Goal: Task Accomplishment & Management: Manage account settings

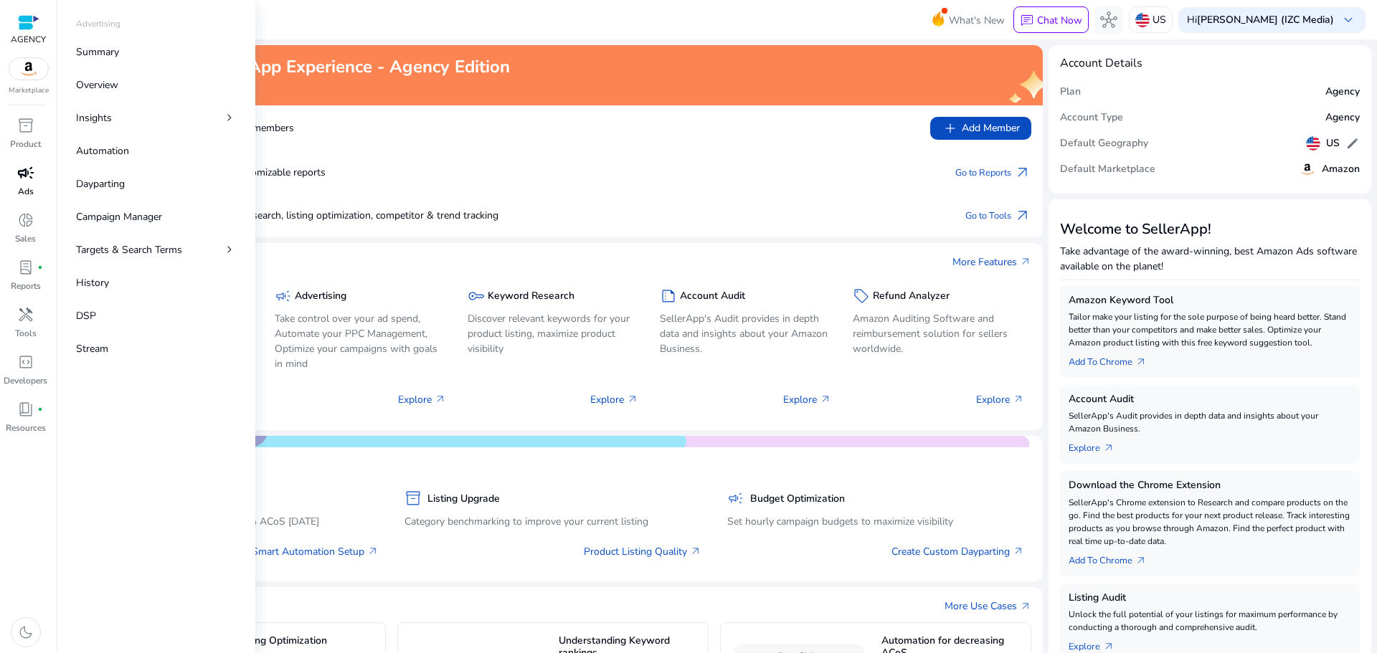
click at [36, 178] on div "campaign" at bounding box center [26, 172] width 40 height 23
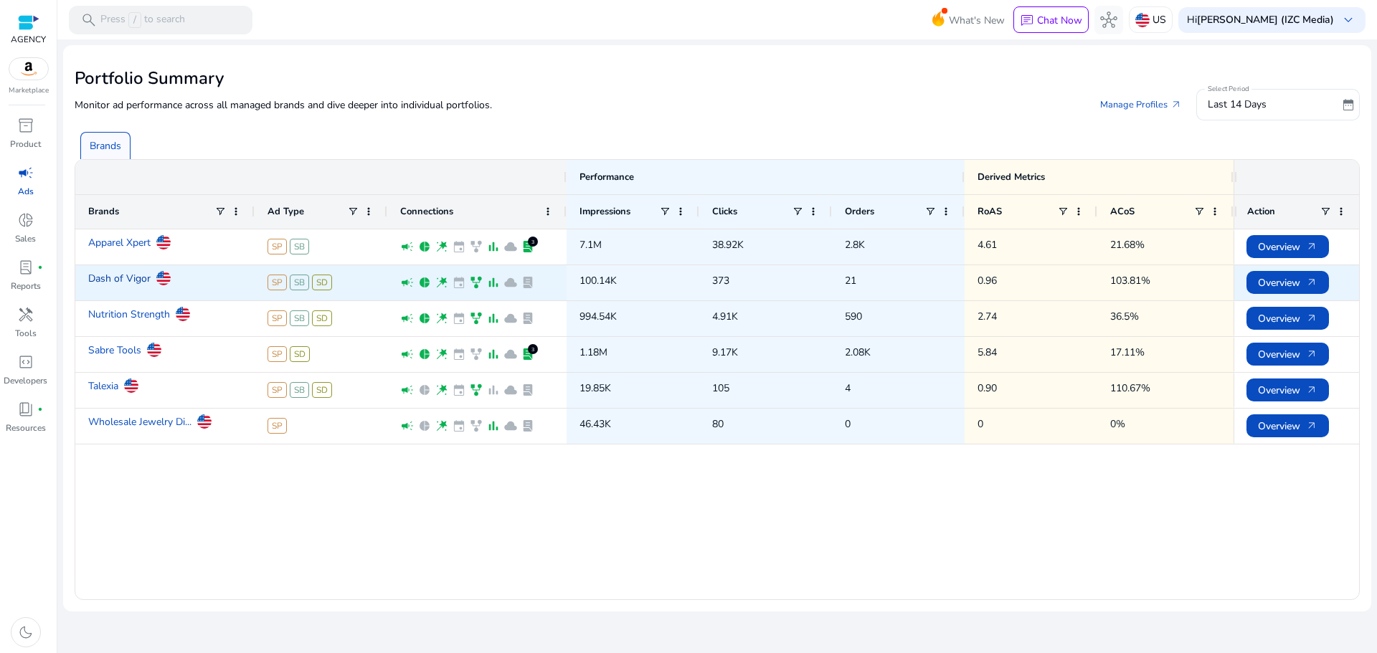
click at [123, 278] on link "Dash of Vigor" at bounding box center [119, 278] width 62 height 25
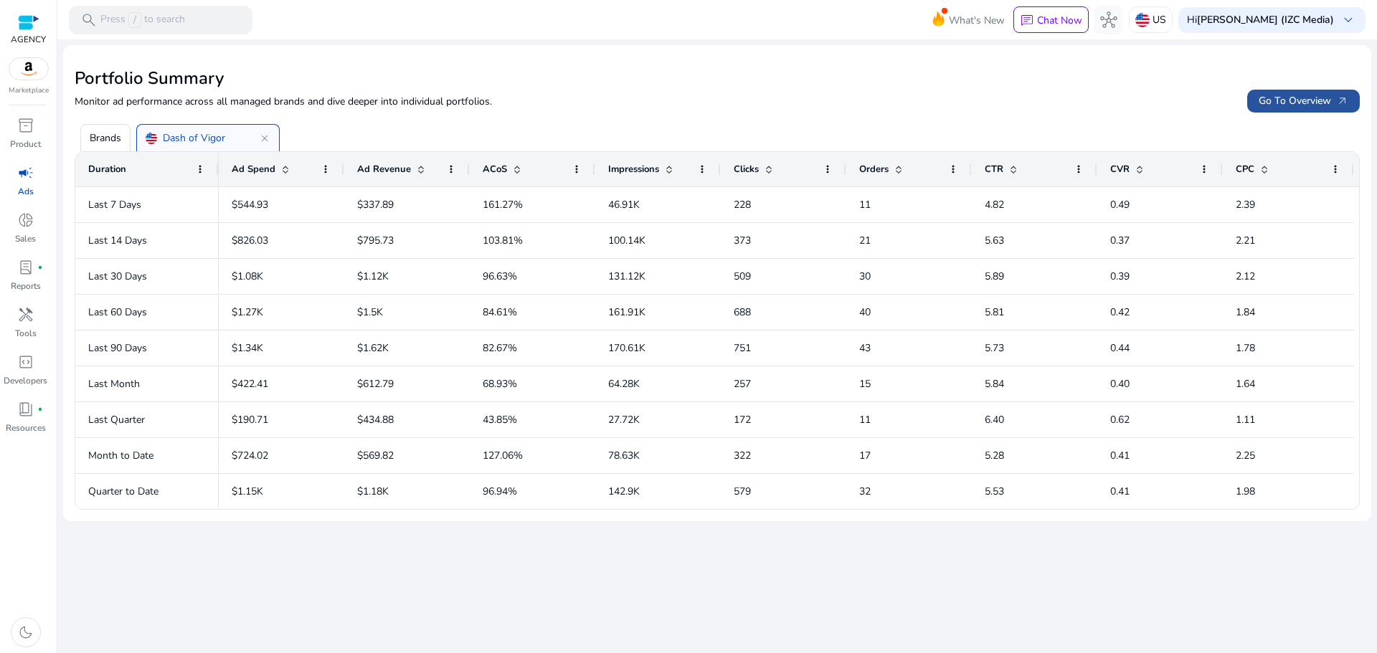
click at [1304, 113] on span at bounding box center [1303, 101] width 113 height 34
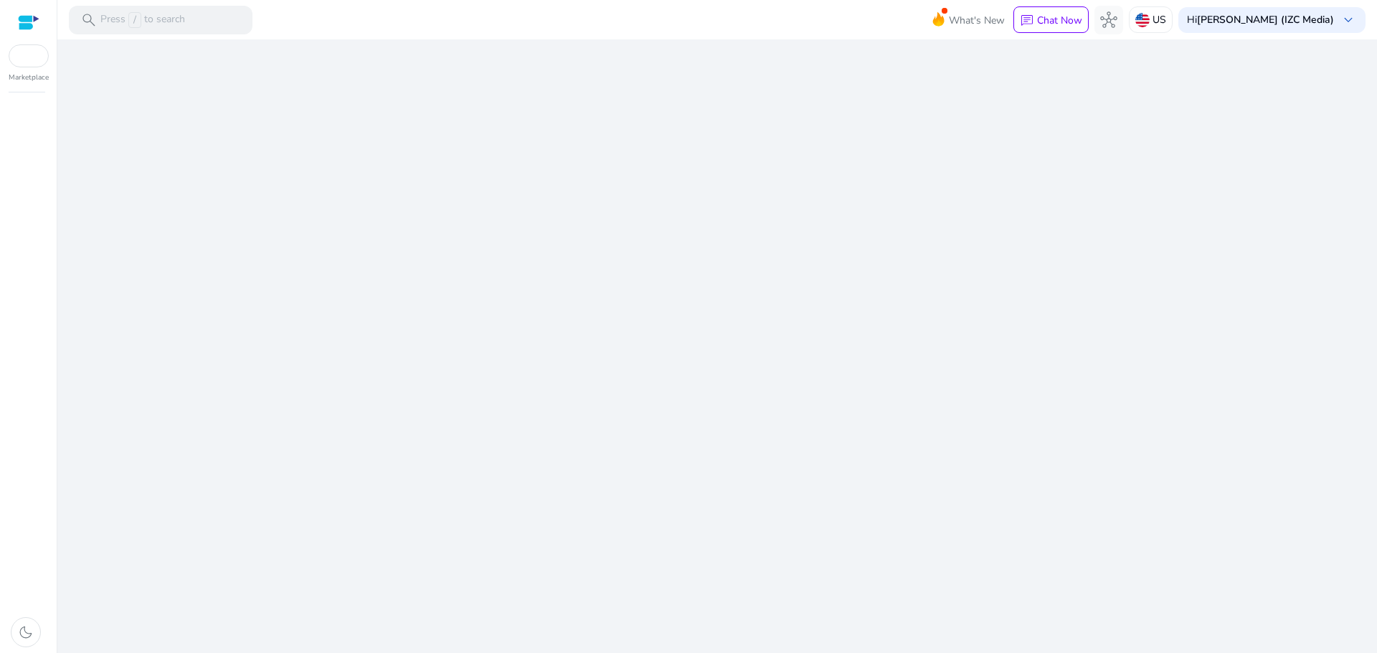
click at [1299, 105] on div "We are getting things ready for you..." at bounding box center [717, 346] width 1308 height 614
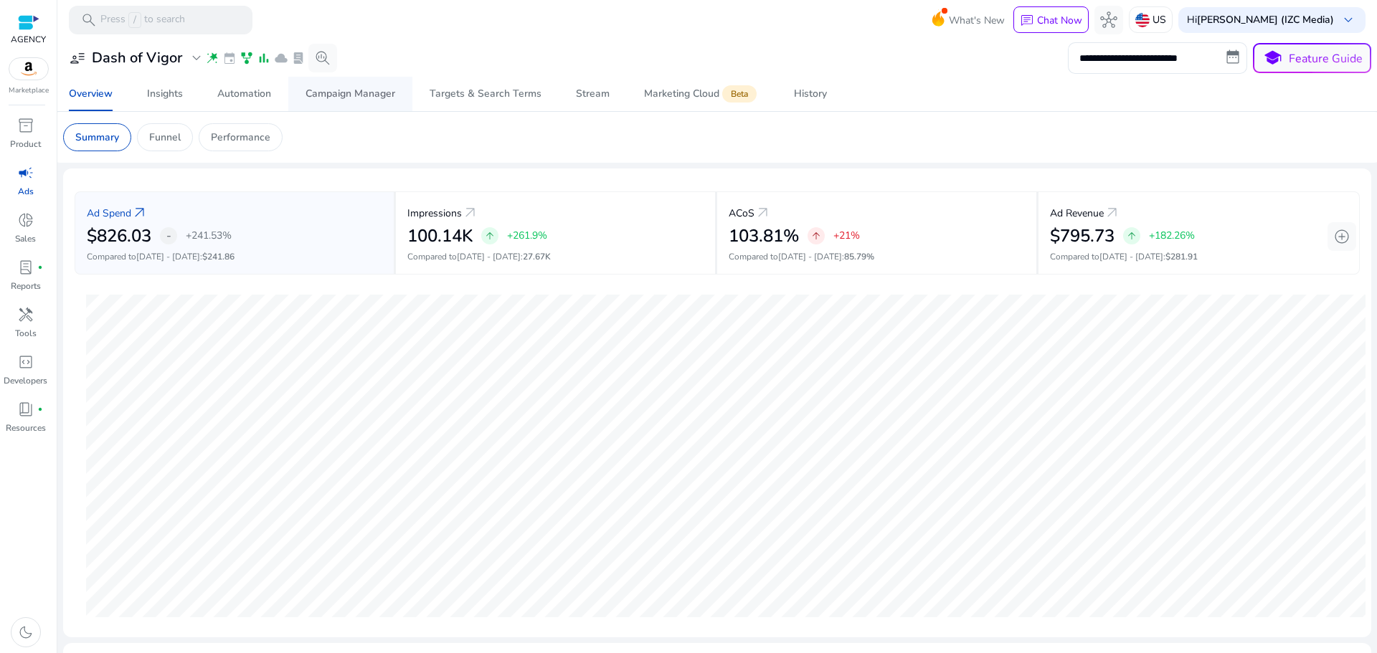
click at [370, 101] on span "Campaign Manager" at bounding box center [351, 94] width 90 height 34
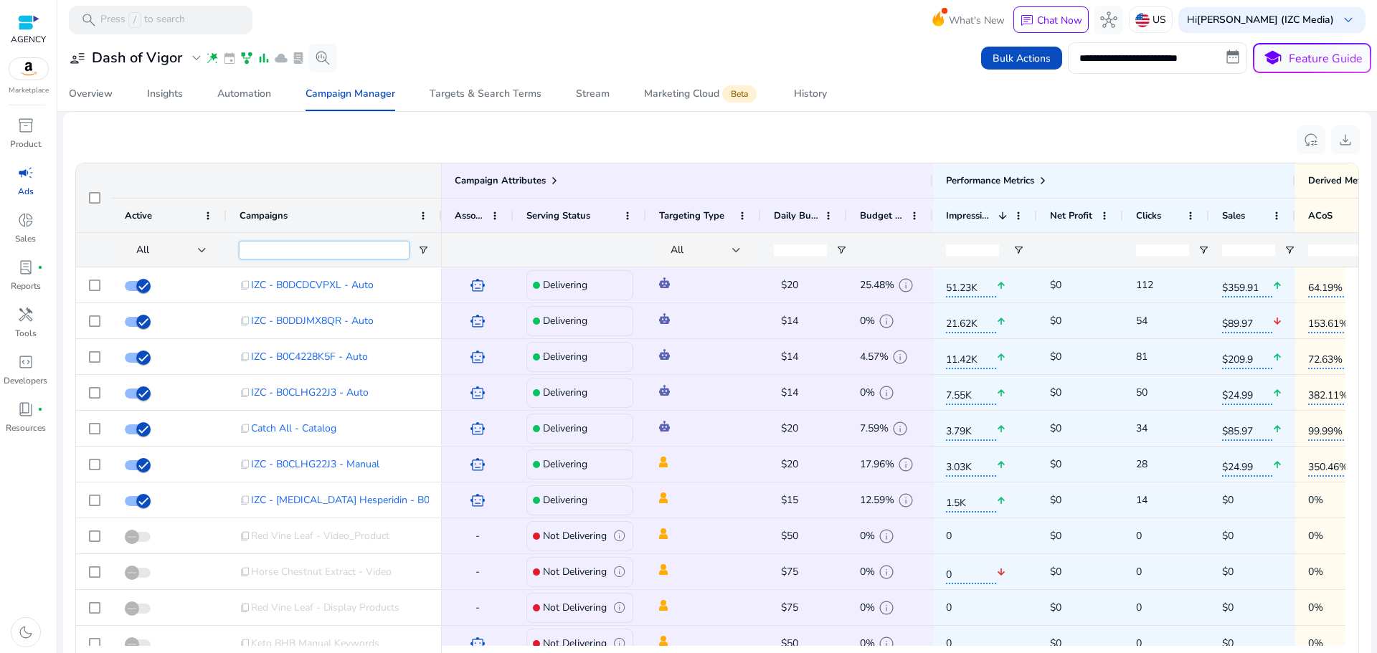
click at [389, 247] on input "Campaigns Filter Input" at bounding box center [324, 250] width 169 height 17
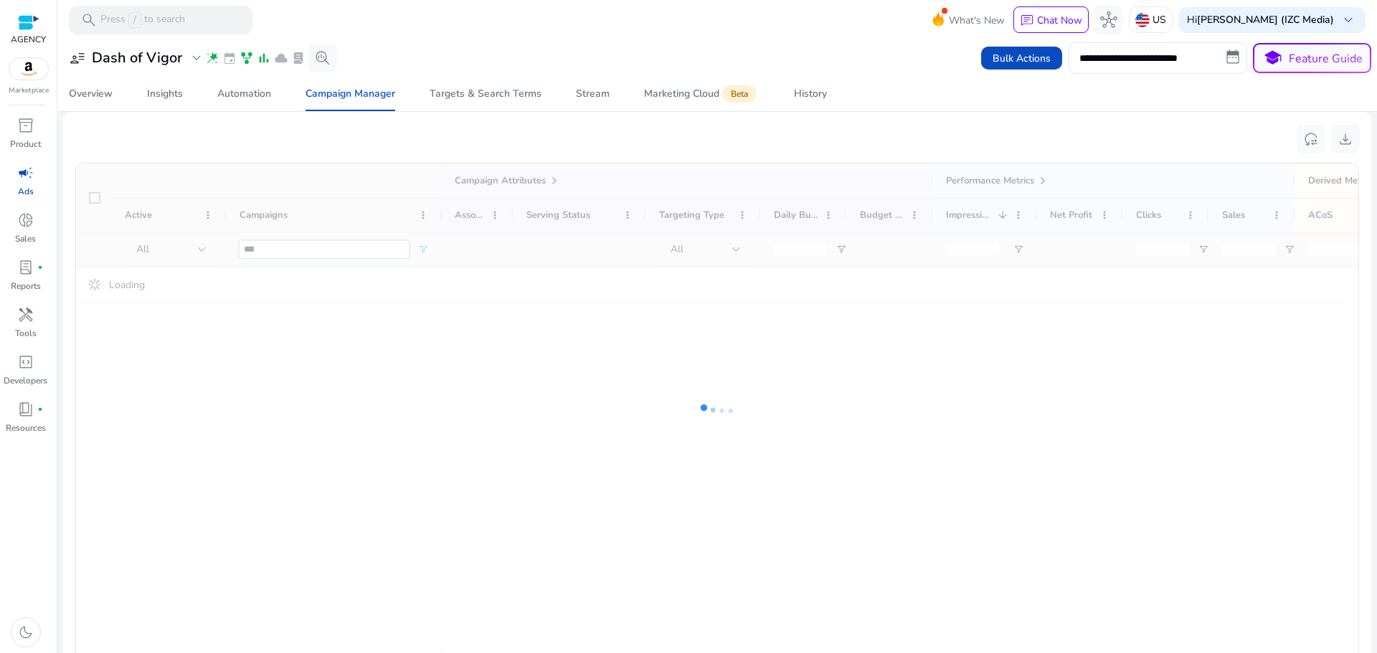
scroll to position [911, 0]
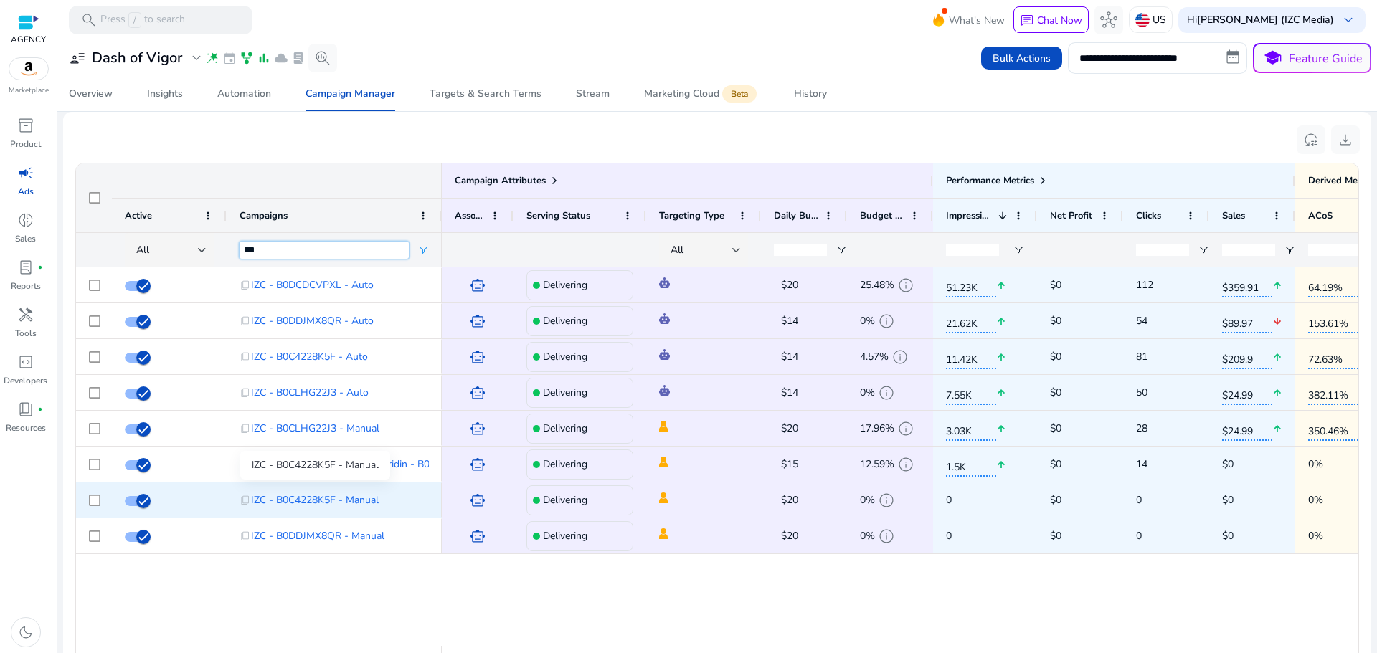
type input "***"
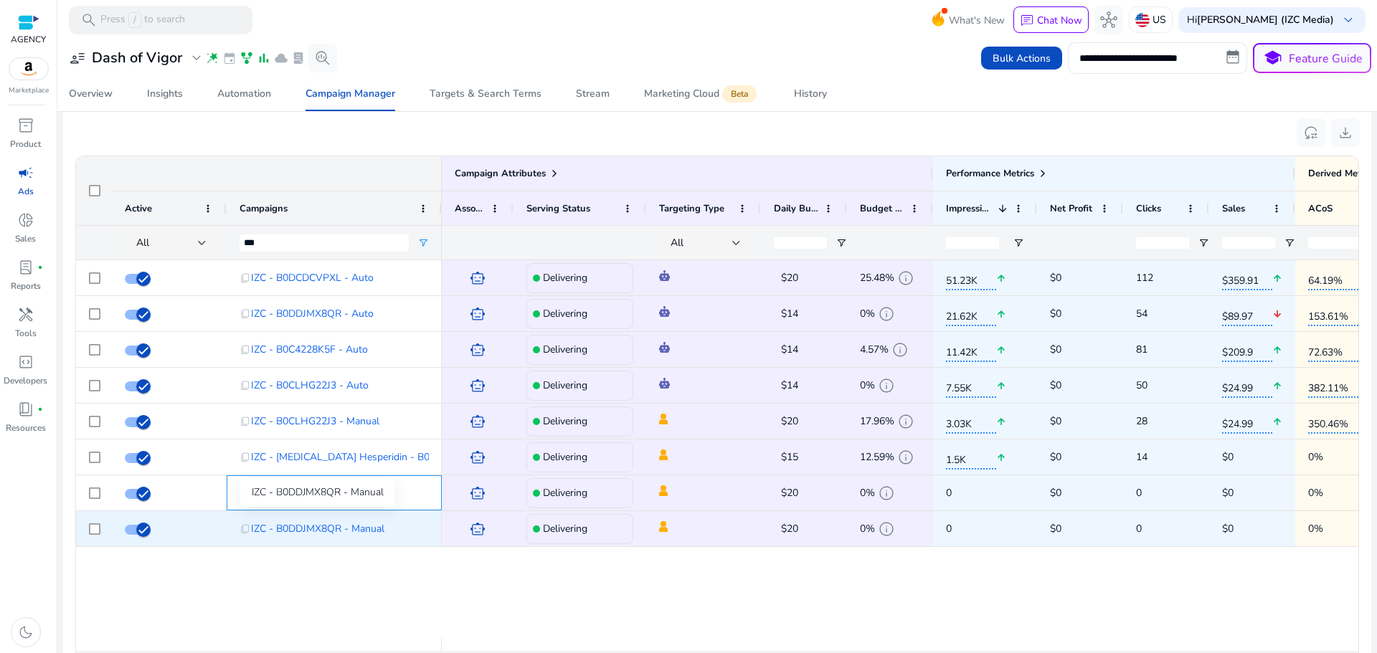
scroll to position [925, 0]
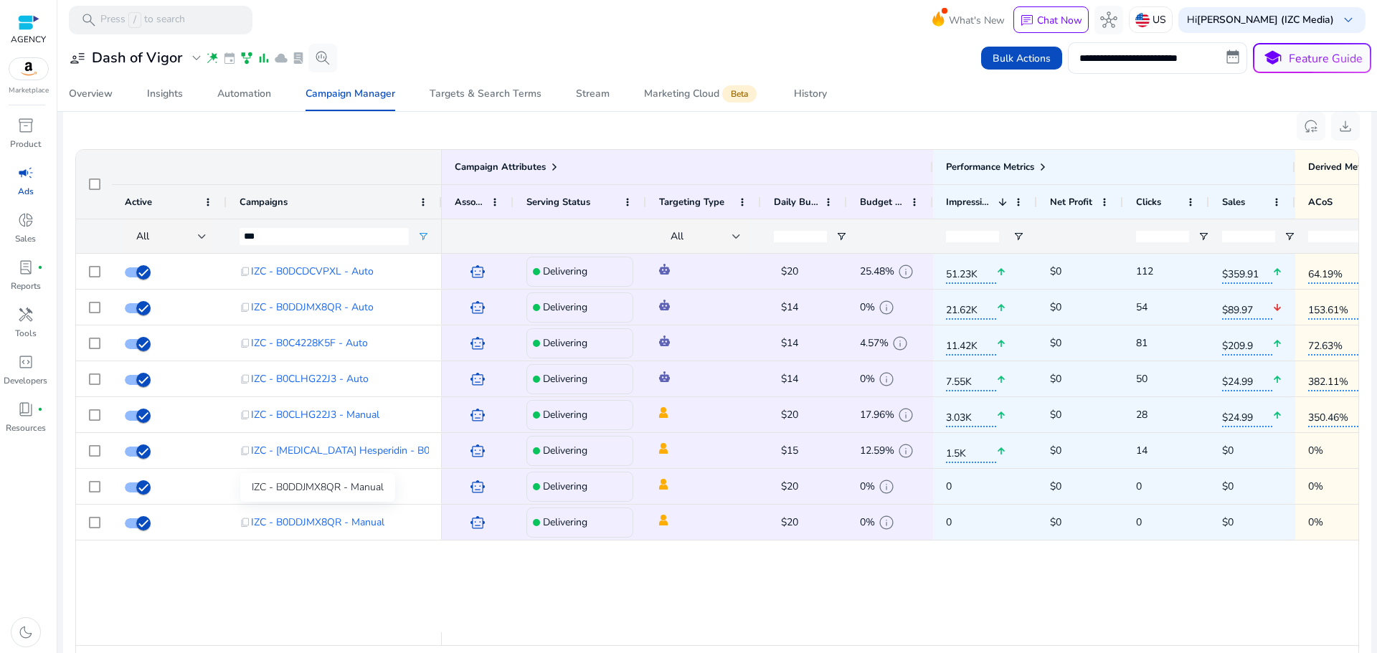
click at [366, 488] on div "IZC - B0DDJMX8QR - Manual" at bounding box center [317, 487] width 155 height 29
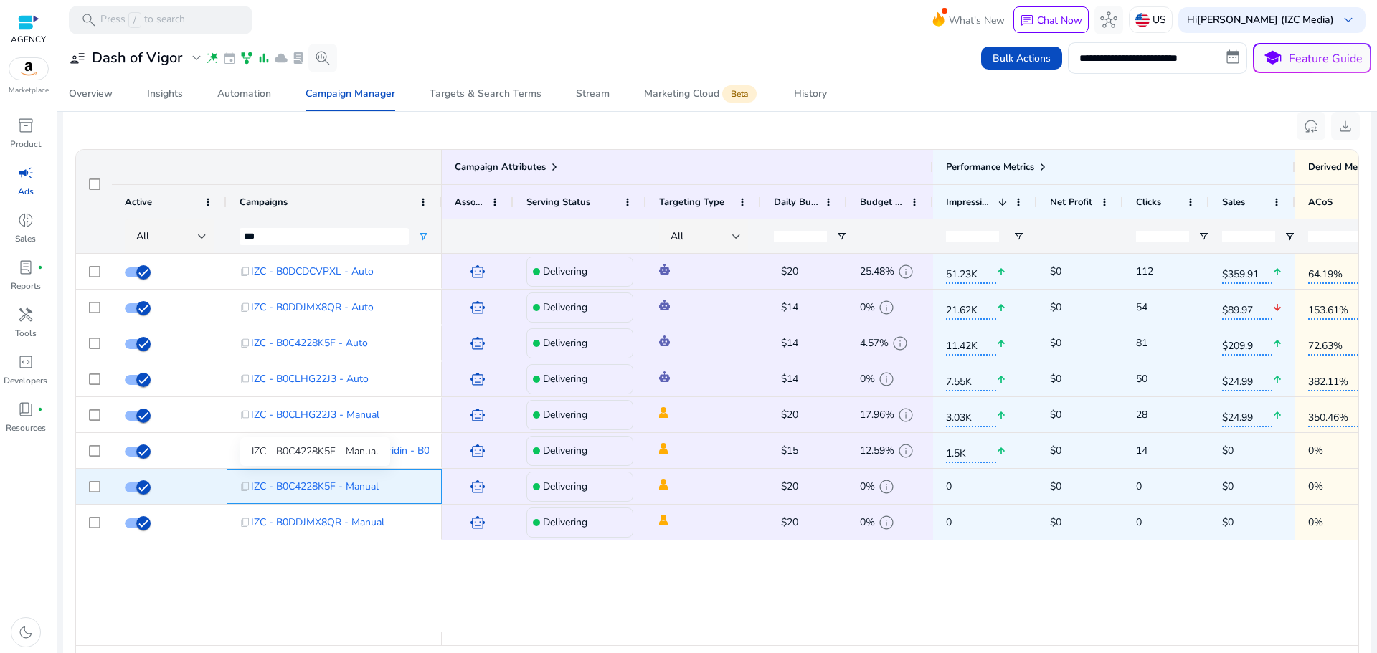
click at [328, 485] on span "IZC - B0C4228K5F - Manual" at bounding box center [315, 486] width 128 height 29
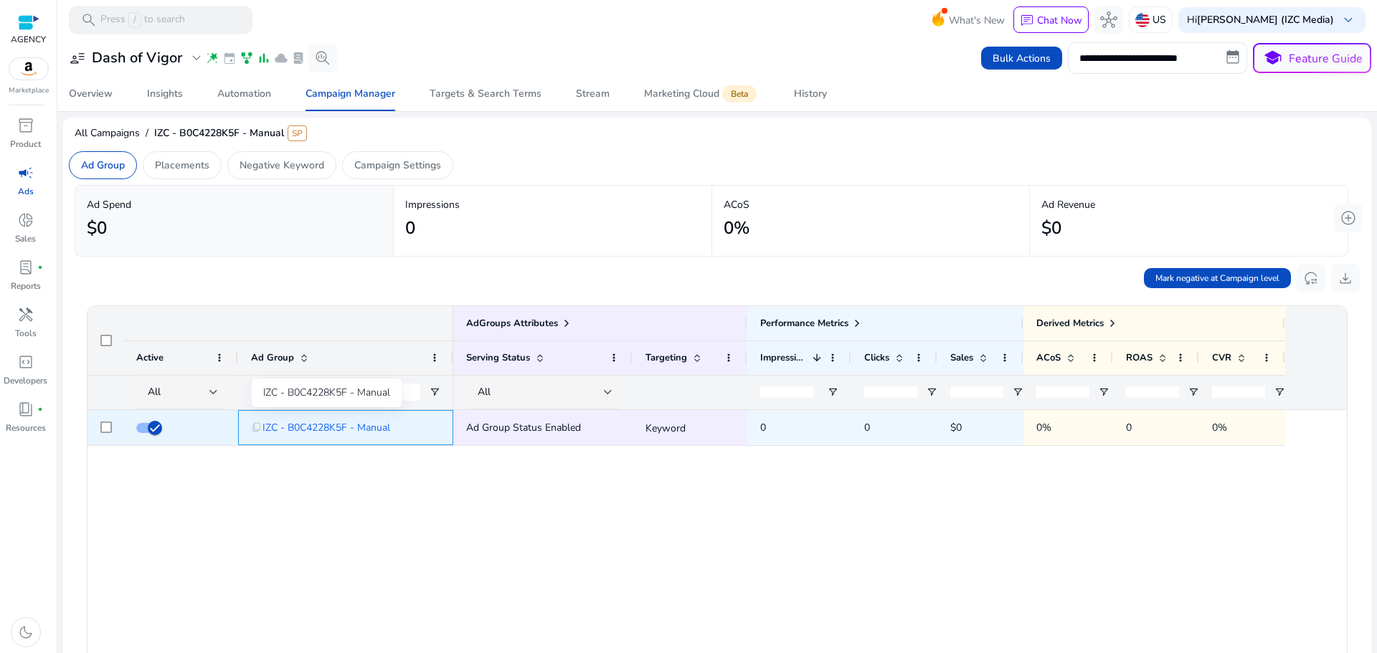
click at [319, 432] on span "IZC - B0C4228K5F - Manual" at bounding box center [327, 427] width 128 height 29
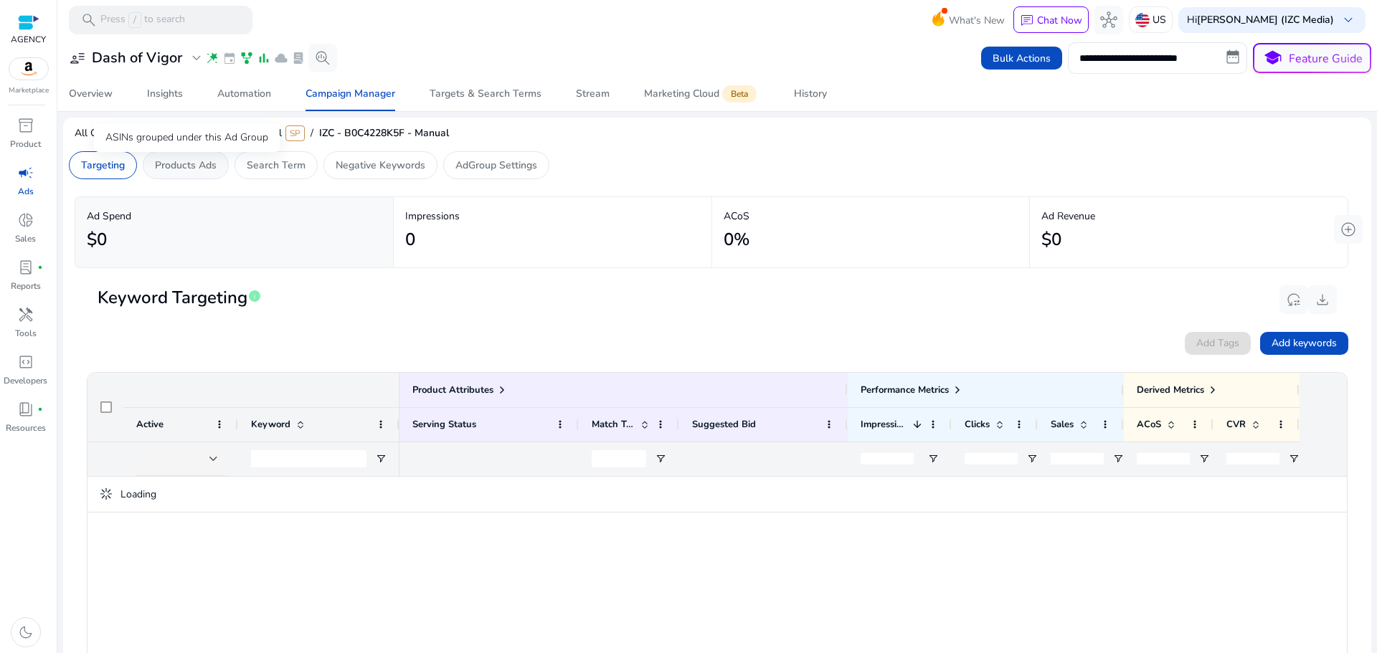
click at [189, 169] on p "Products Ads" at bounding box center [186, 165] width 62 height 15
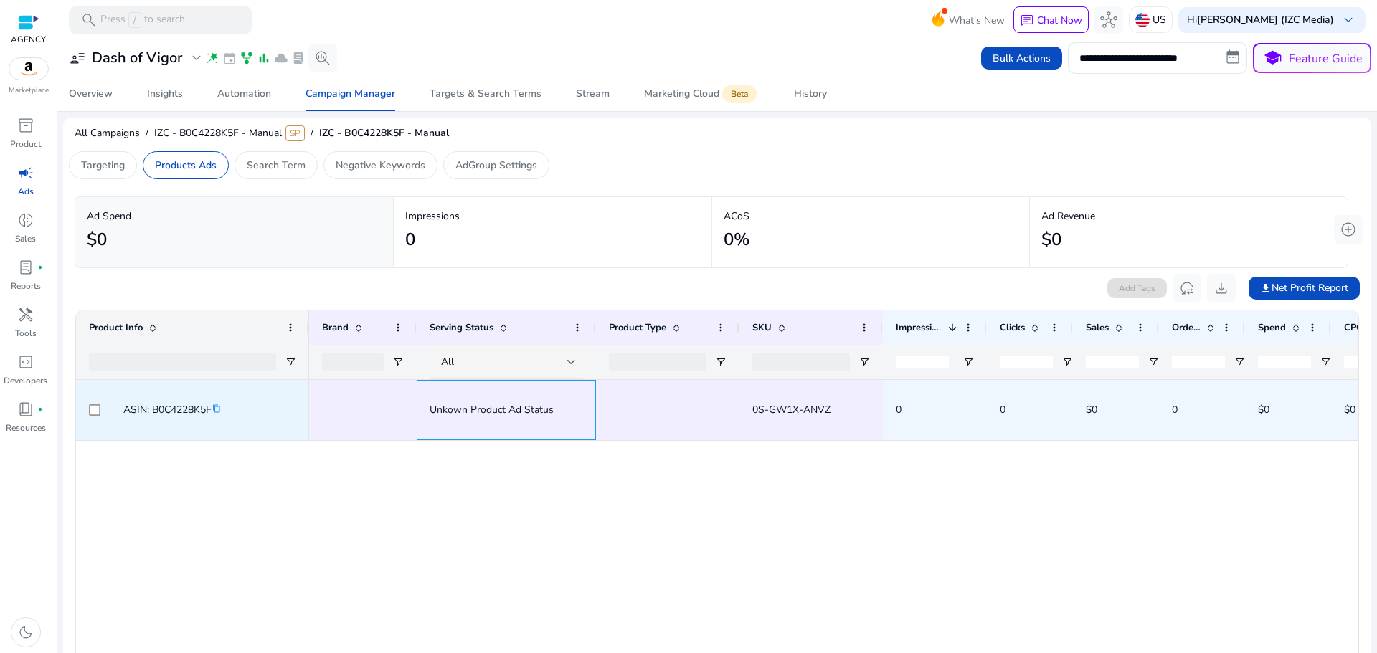
click at [482, 412] on span "Unkown Product Ad Status" at bounding box center [492, 410] width 124 height 14
click at [219, 410] on mat-icon "content_copy" at bounding box center [217, 409] width 10 height 10
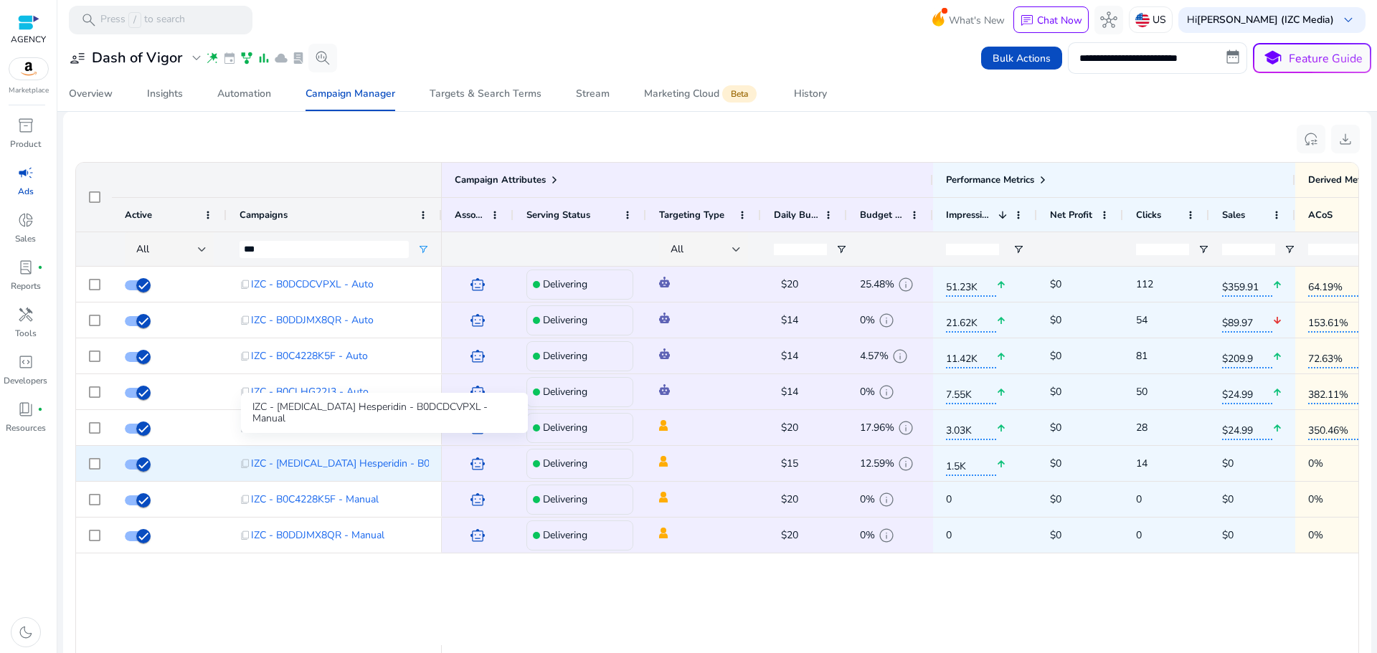
scroll to position [970, 0]
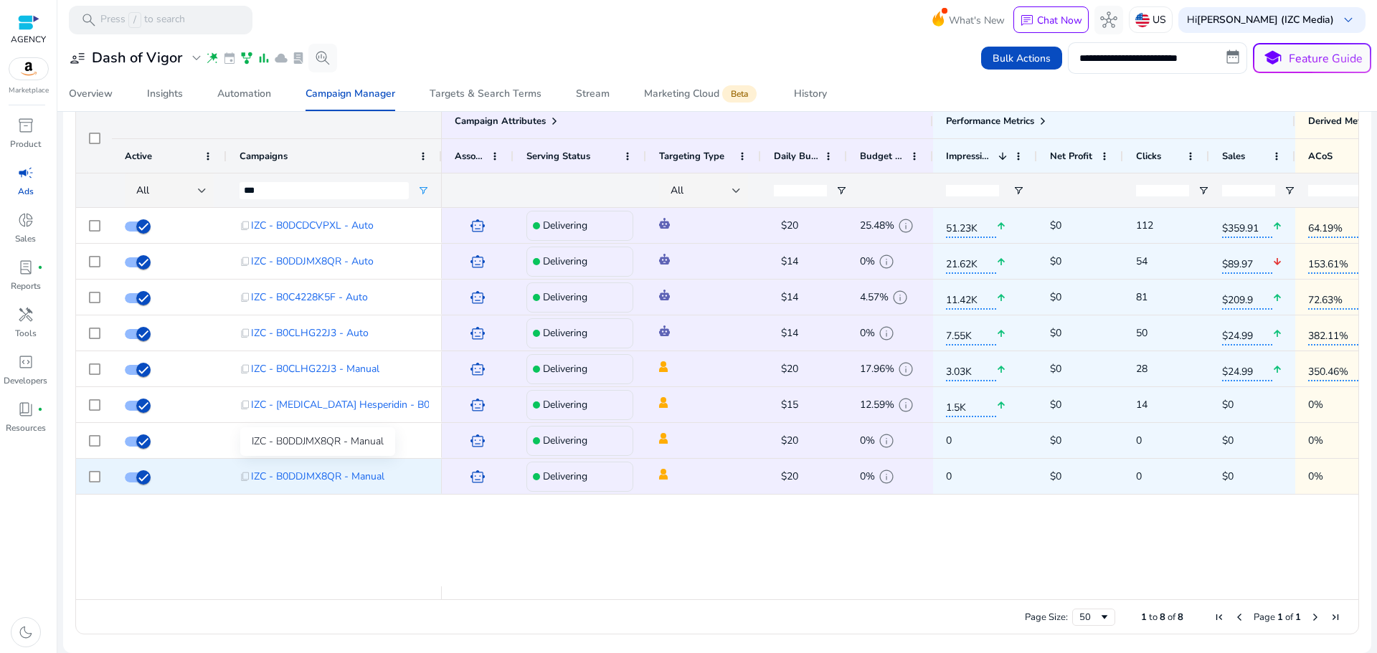
click at [328, 474] on span "IZC - B0DDJMX8QR - Manual" at bounding box center [317, 476] width 133 height 29
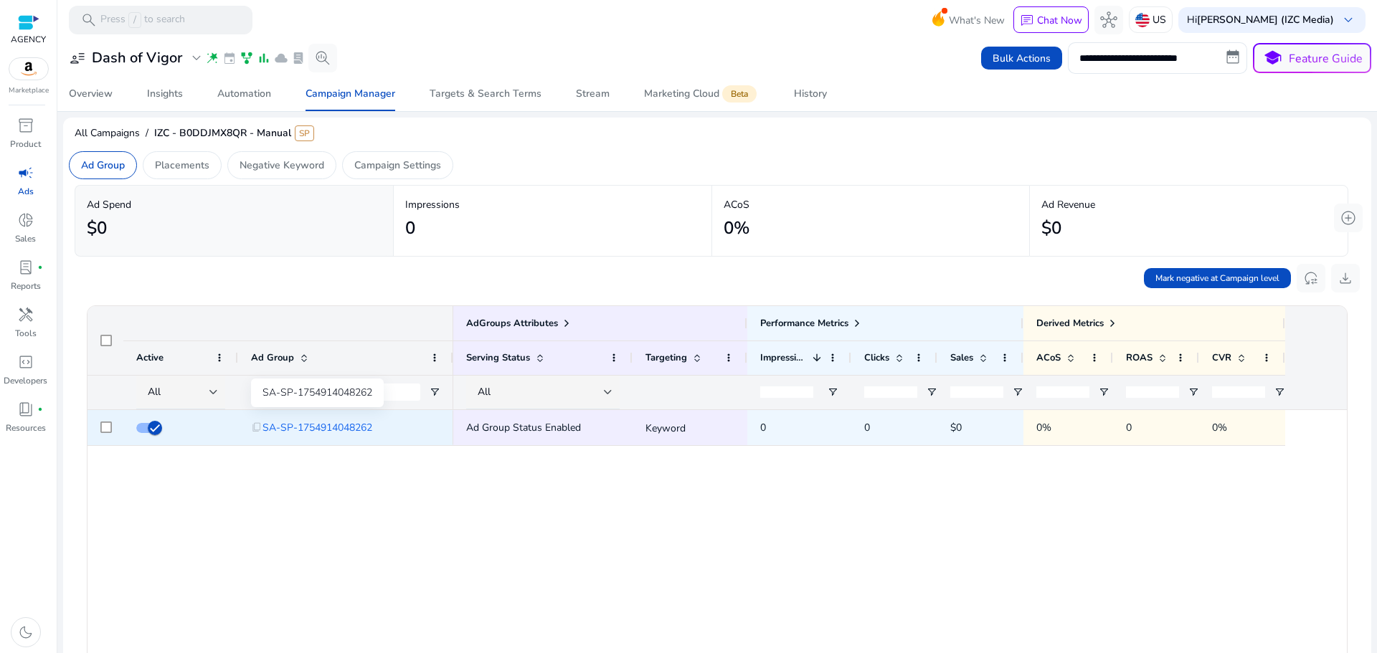
click at [336, 428] on span "SA-SP-1754914048262" at bounding box center [318, 427] width 110 height 29
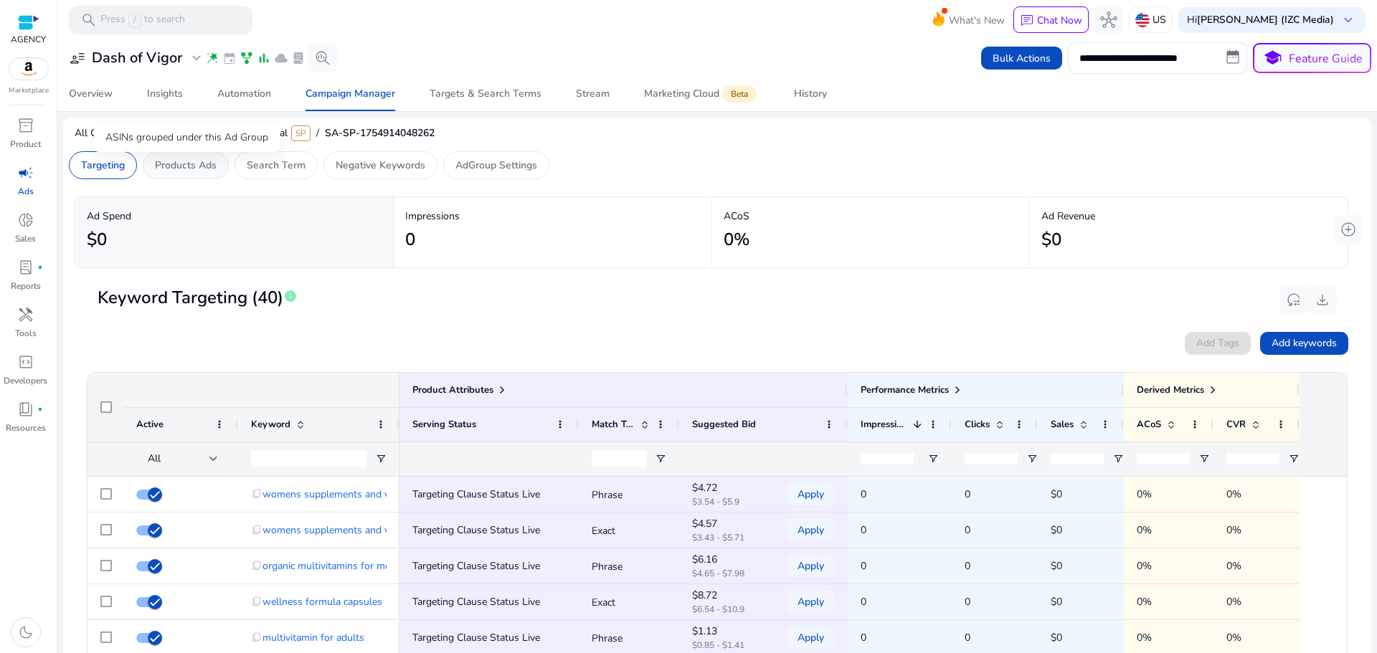
click at [212, 172] on p "Products Ads" at bounding box center [186, 165] width 62 height 15
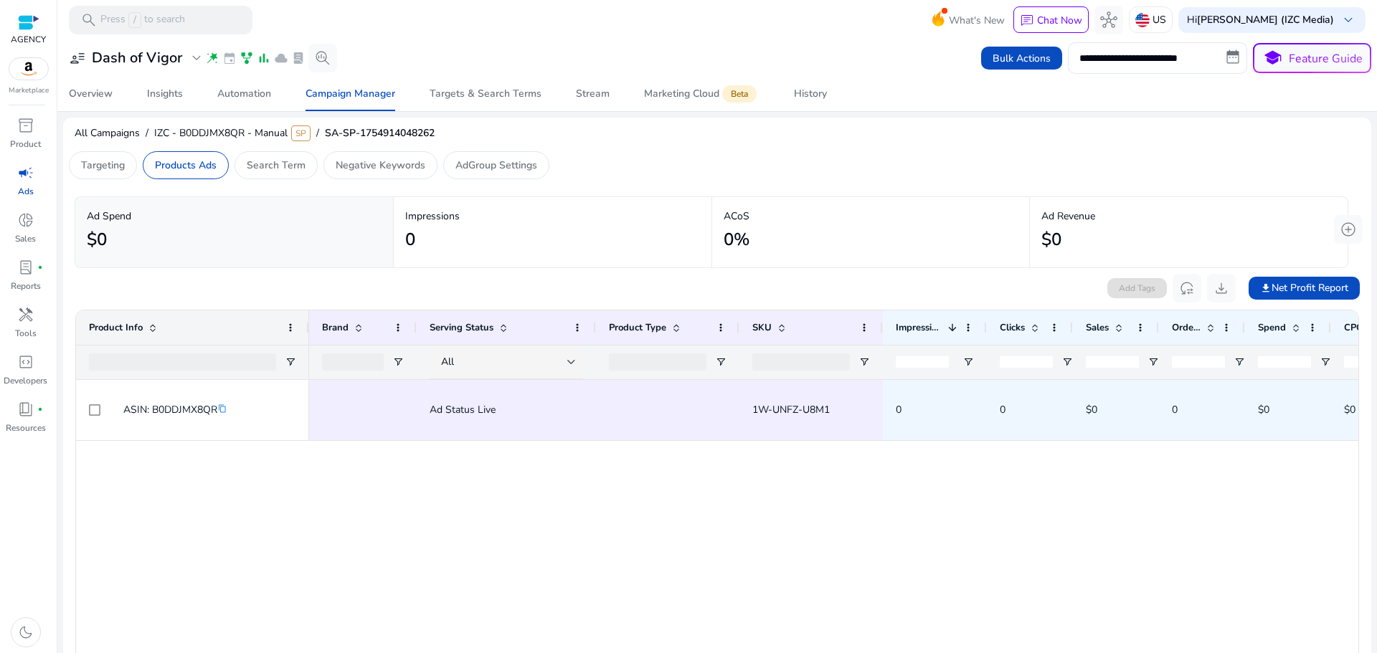
click at [282, 627] on div "ASIN: B0DDJMX8QR content_copy Ad Status Live 1W-UNFZ-U8M1 0 0 $0 0 $0 $0 0%" at bounding box center [717, 586] width 1282 height 413
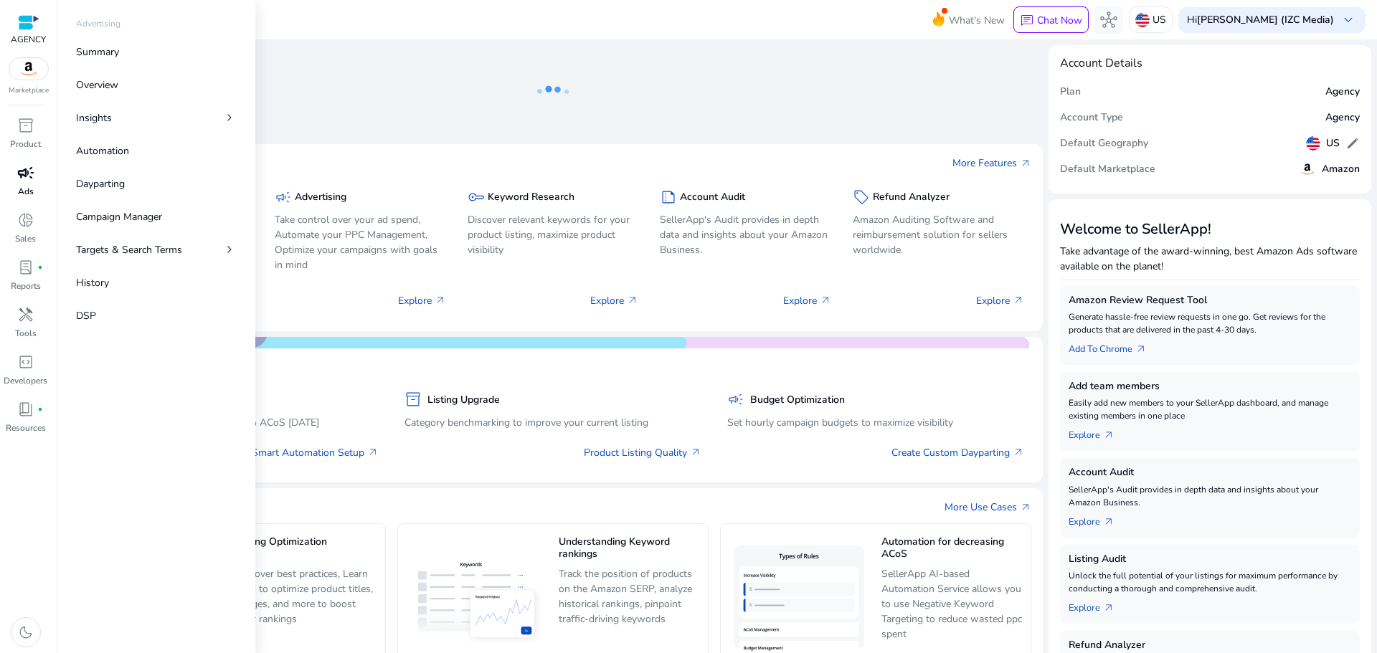
click at [36, 182] on div "campaign" at bounding box center [26, 172] width 40 height 23
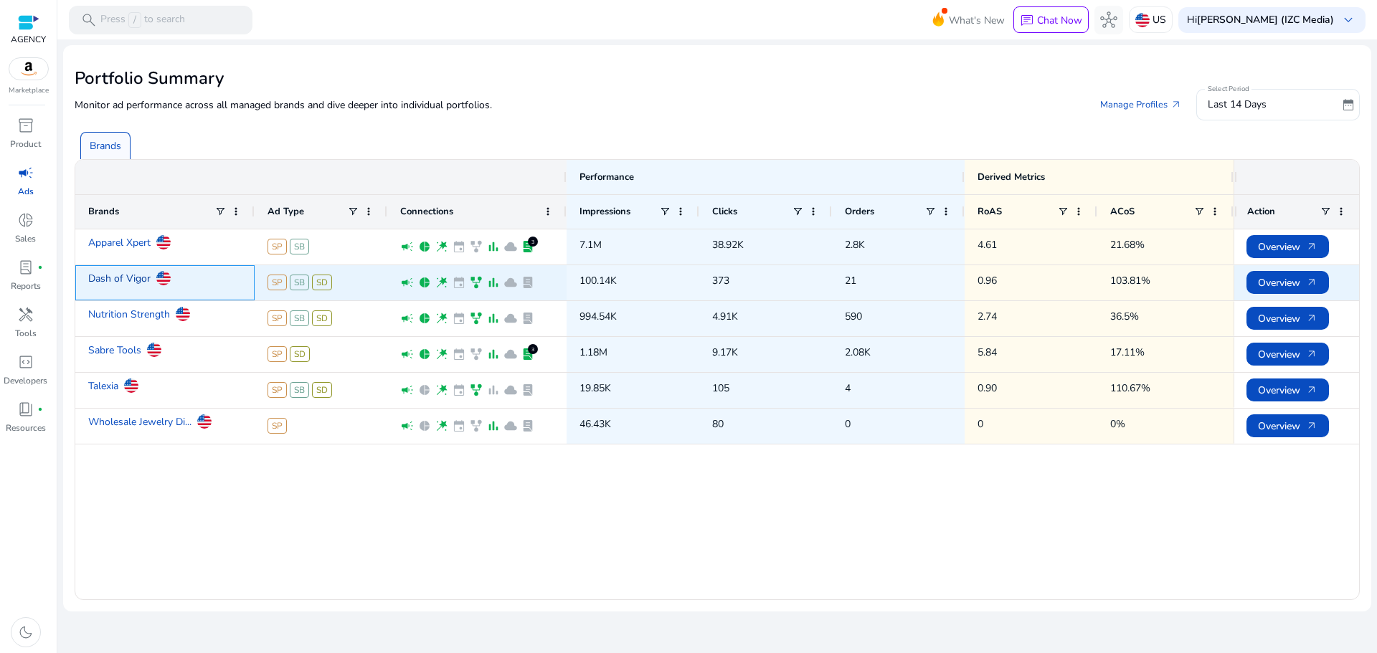
click at [137, 276] on link "Dash of Vigor" at bounding box center [119, 278] width 62 height 25
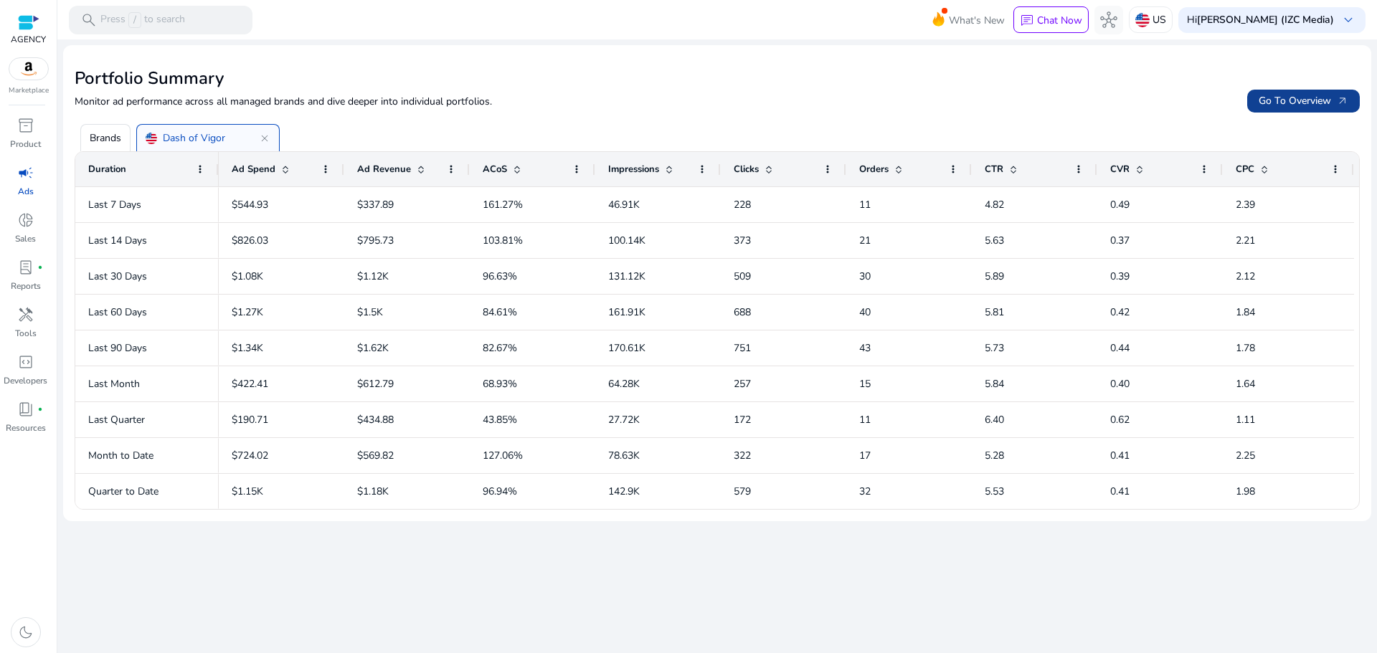
click at [1268, 103] on span "Go To Overview arrow_outward" at bounding box center [1304, 100] width 90 height 15
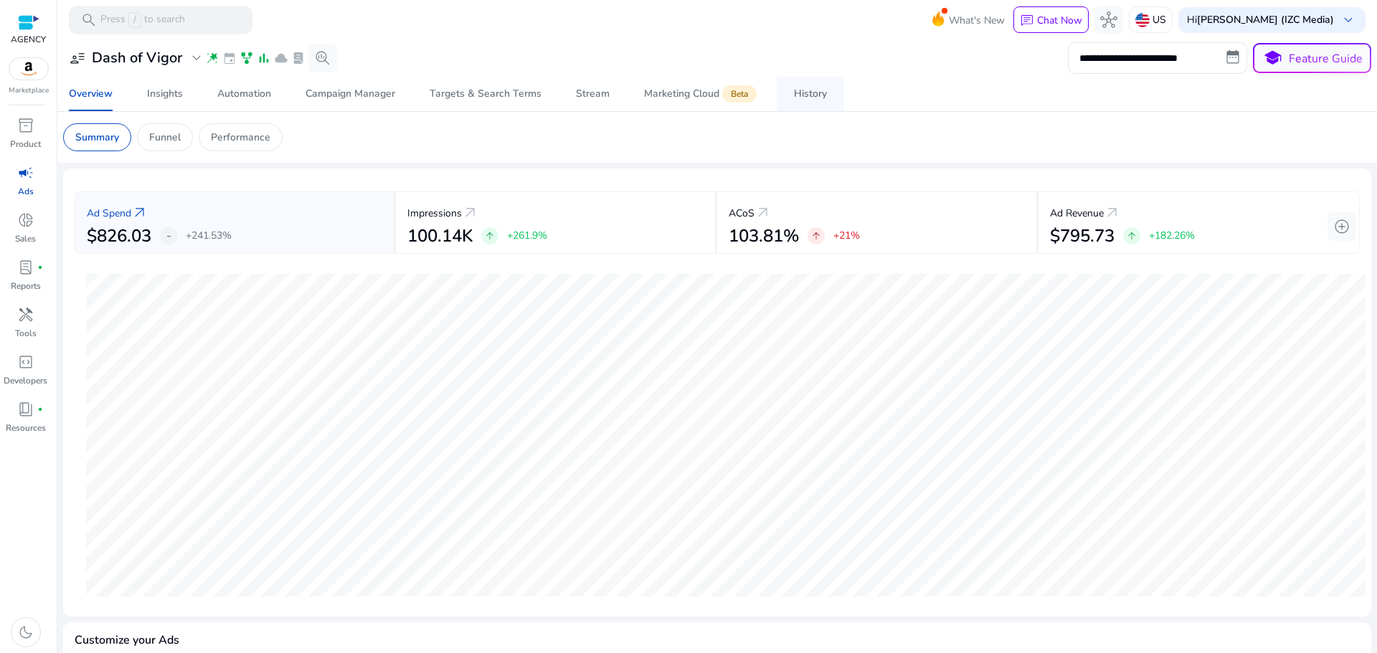
click at [805, 92] on div "History" at bounding box center [810, 94] width 33 height 10
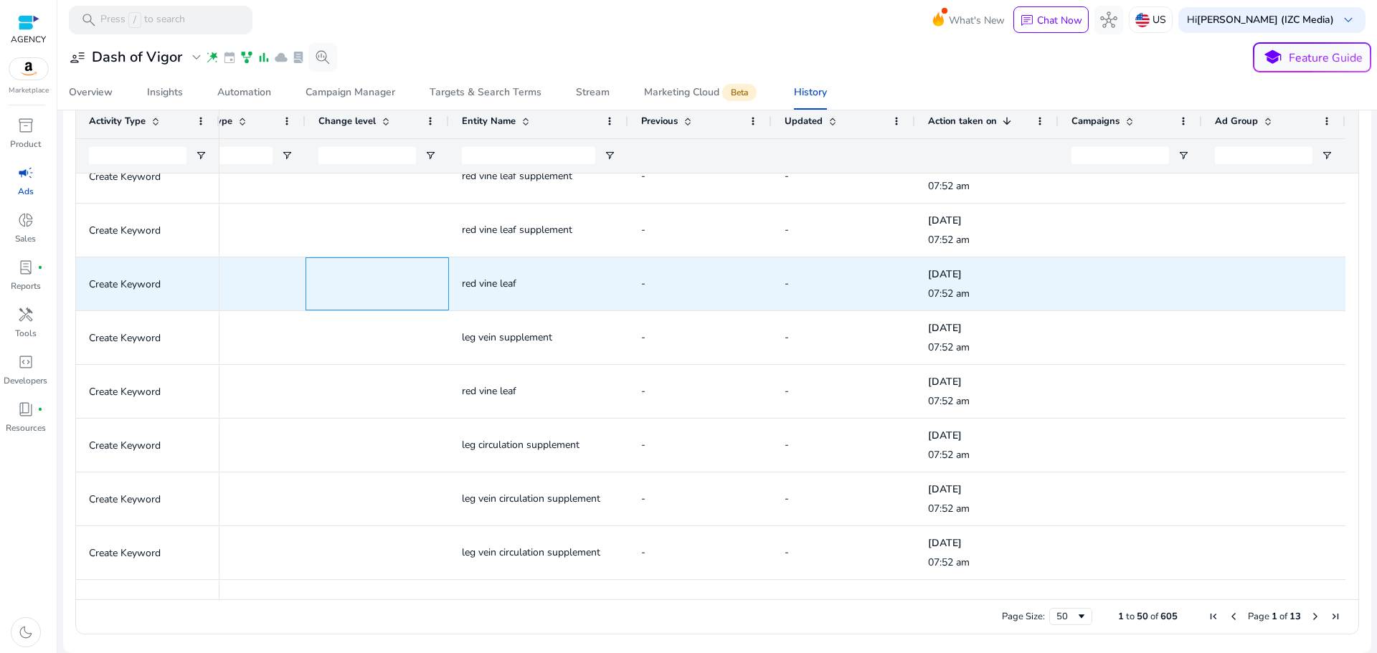
drag, startPoint x: 880, startPoint y: 287, endPoint x: 953, endPoint y: 286, distance: 72.4
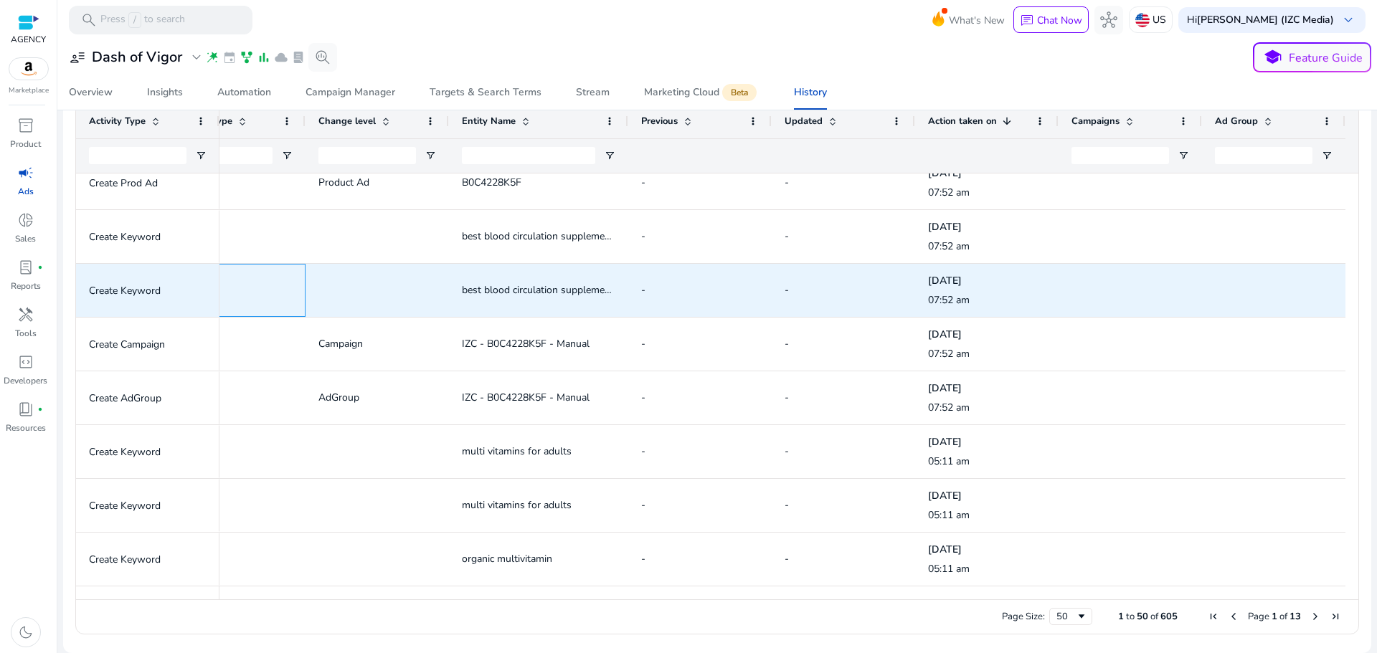
drag, startPoint x: 627, startPoint y: 271, endPoint x: 853, endPoint y: 264, distance: 226.0
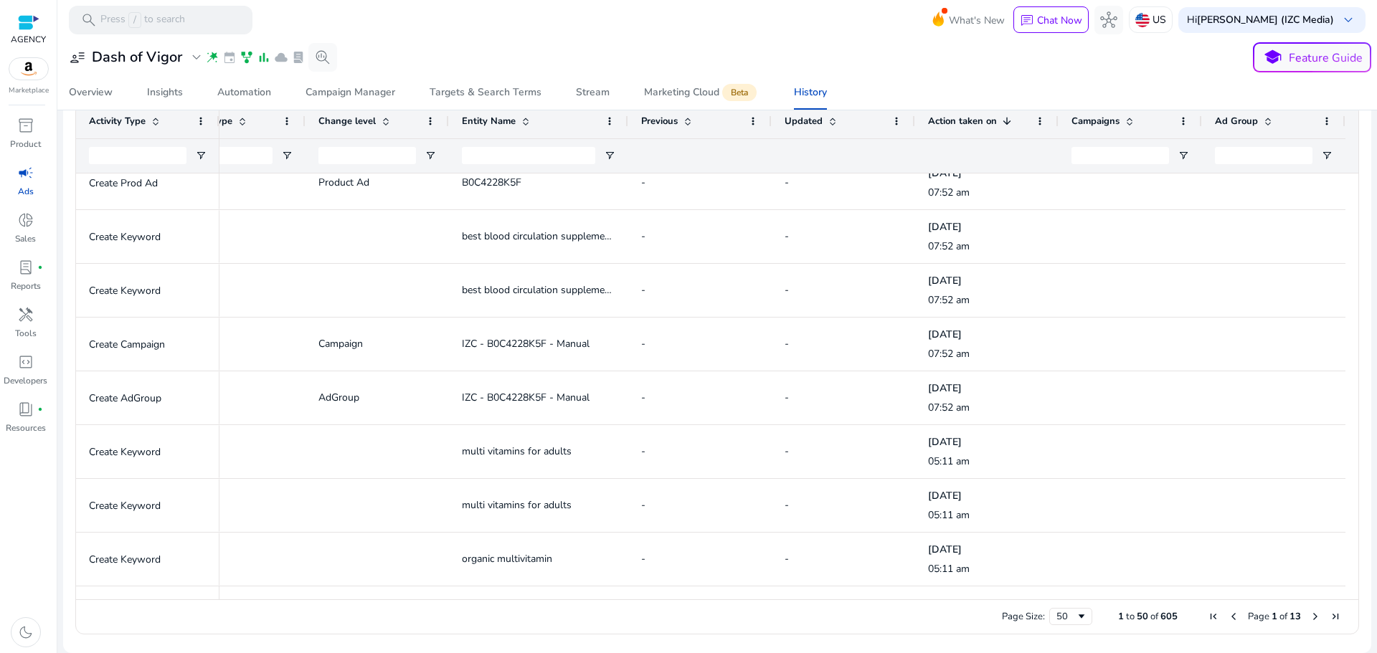
click at [1310, 615] on span "Next Page" at bounding box center [1315, 616] width 11 height 11
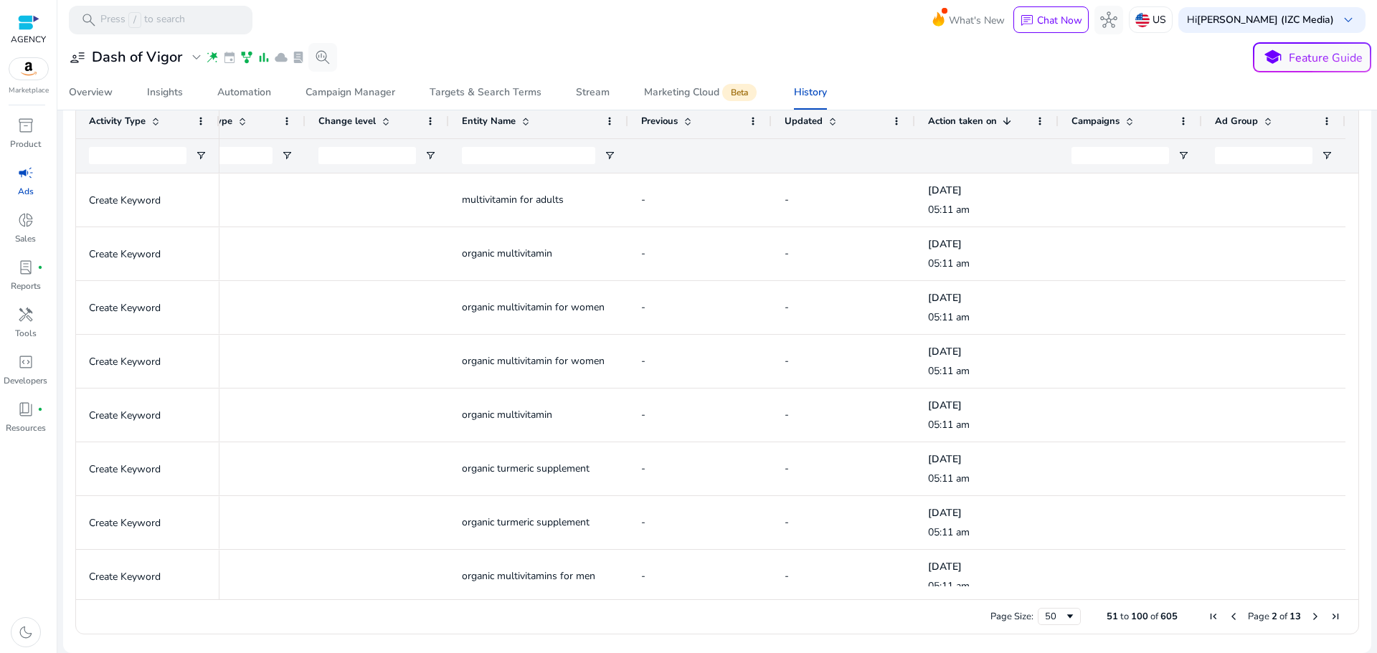
click at [1310, 615] on span "Next Page" at bounding box center [1315, 616] width 11 height 11
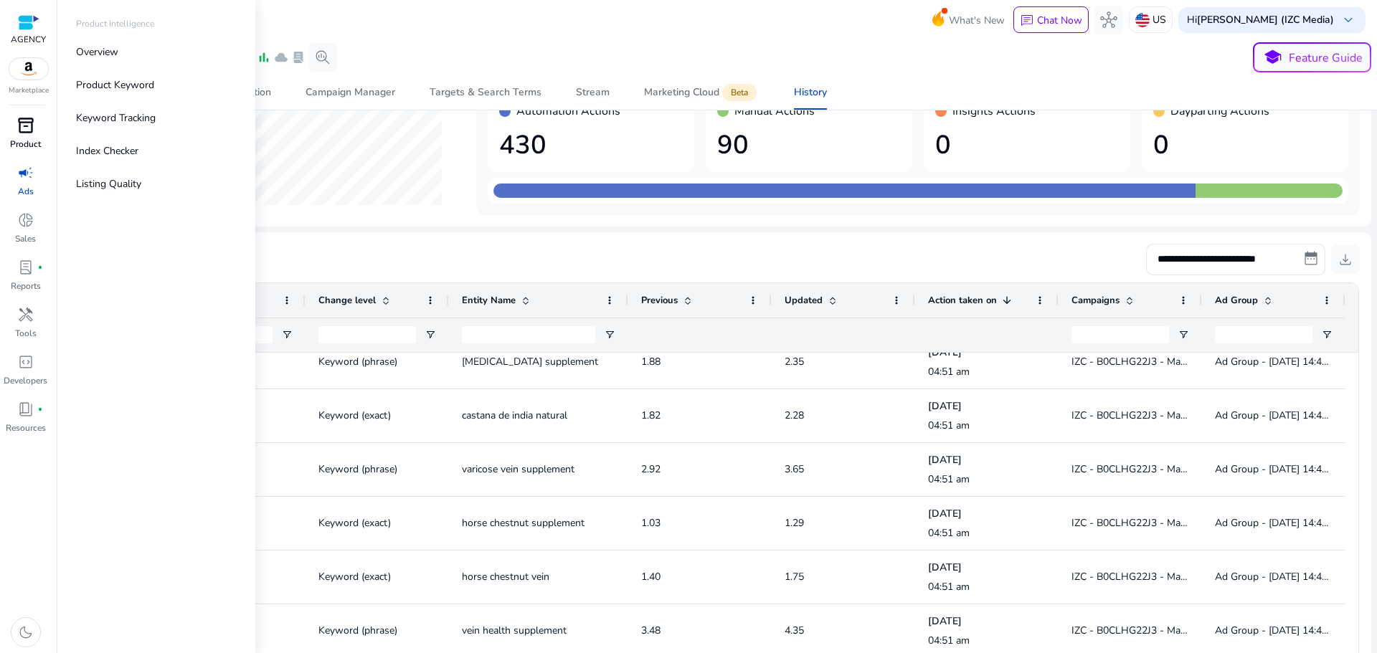
click at [29, 146] on p "Product" at bounding box center [25, 144] width 31 height 13
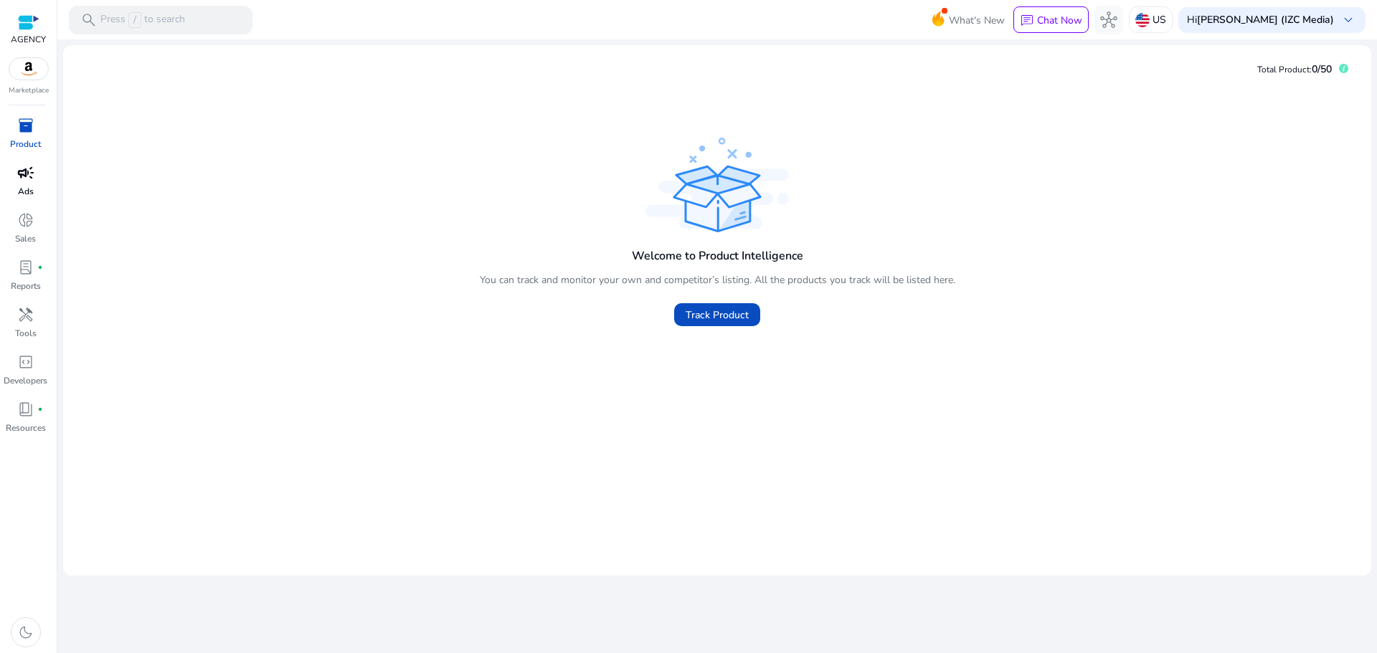
click at [22, 188] on p "Ads" at bounding box center [26, 191] width 16 height 13
